Goal: Navigation & Orientation: Find specific page/section

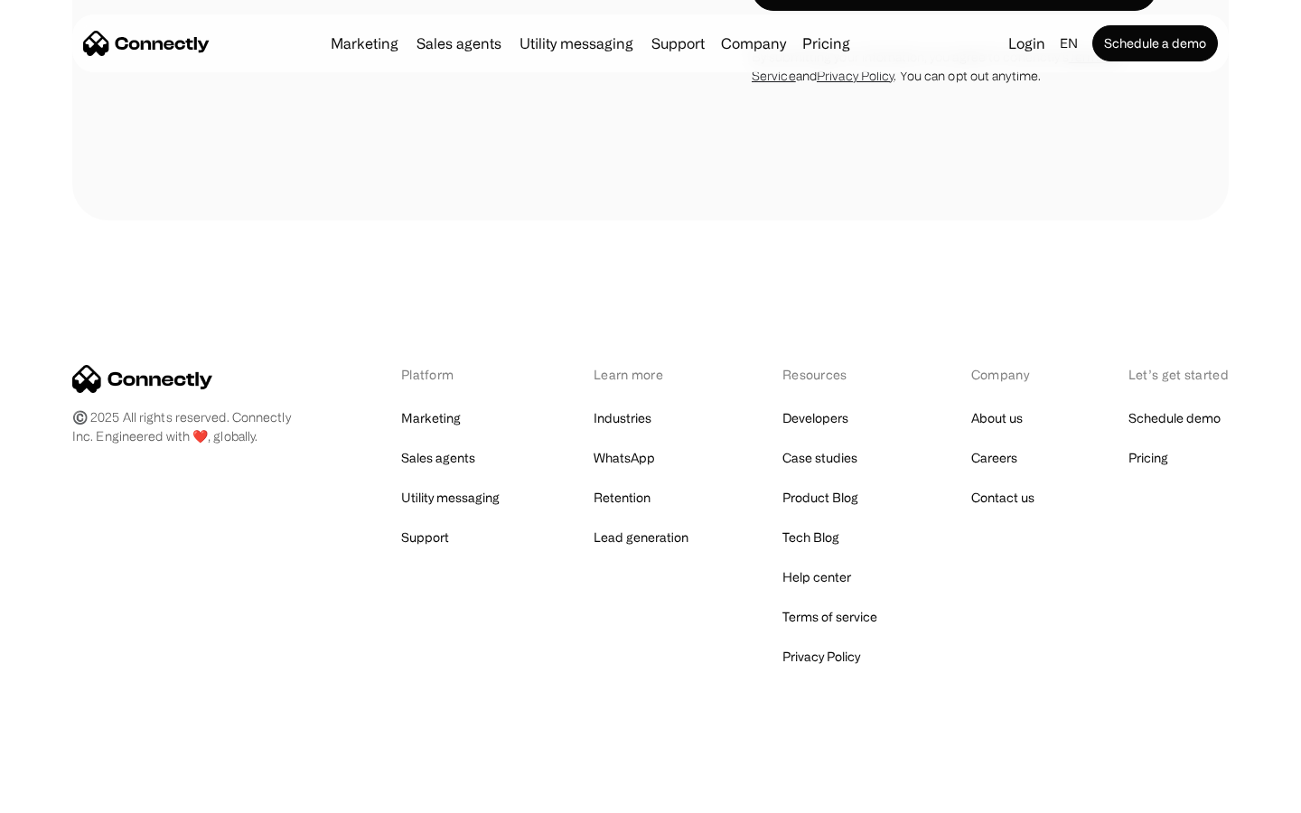
scroll to position [4760, 0]
